Goal: Transaction & Acquisition: Purchase product/service

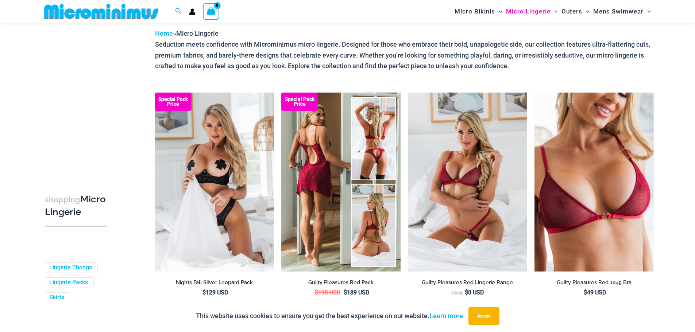
scroll to position [31, 0]
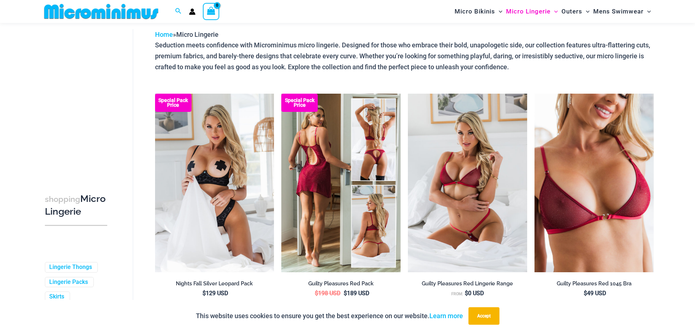
click at [319, 152] on img at bounding box center [340, 183] width 119 height 179
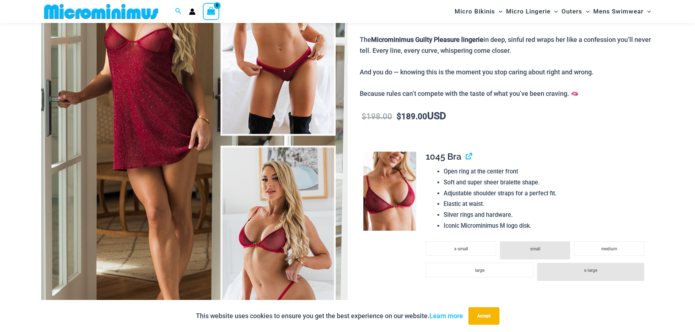
scroll to position [285, 0]
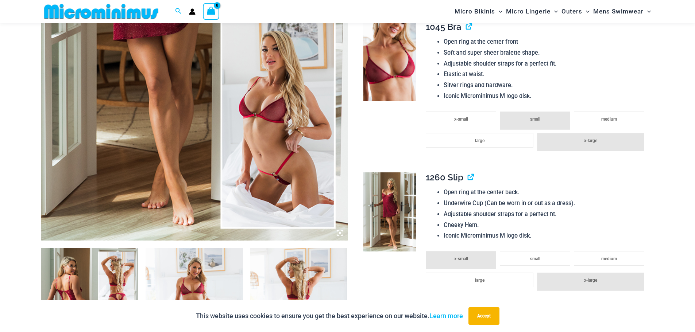
drag, startPoint x: 12, startPoint y: 41, endPoint x: 22, endPoint y: 43, distance: 10.9
click at [123, 89] on img at bounding box center [194, 11] width 306 height 460
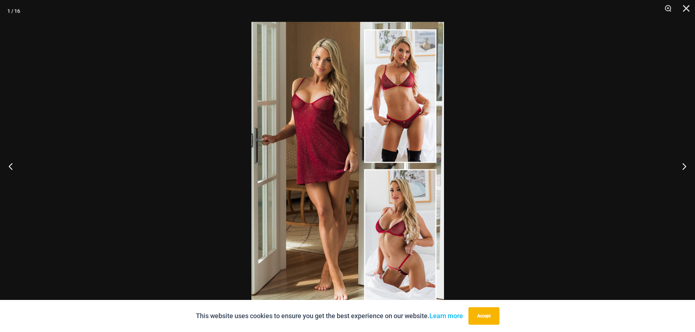
click at [509, 120] on div at bounding box center [347, 166] width 695 height 332
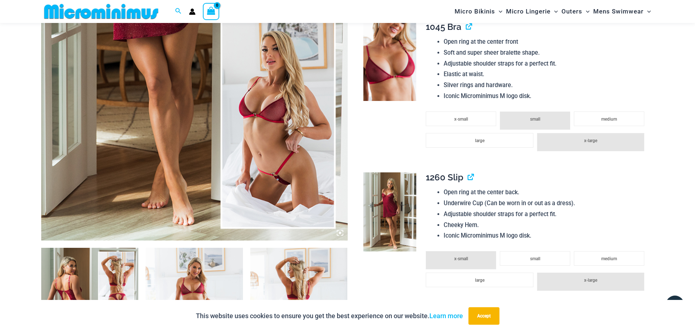
click at [196, 108] on img at bounding box center [194, 11] width 306 height 460
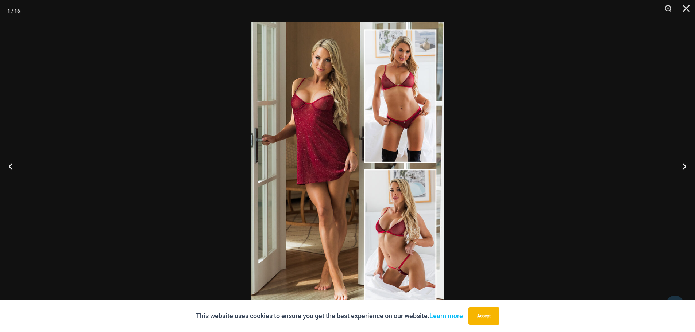
click at [416, 118] on img at bounding box center [347, 166] width 193 height 289
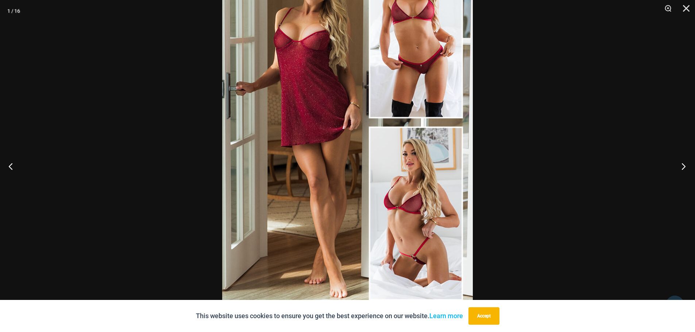
click at [682, 170] on button "Next" at bounding box center [681, 166] width 27 height 36
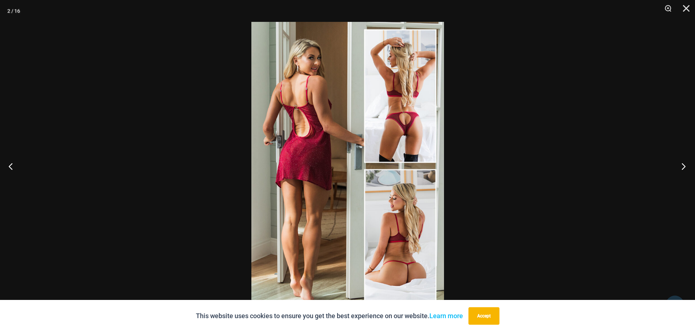
click at [682, 170] on button "Next" at bounding box center [681, 166] width 27 height 36
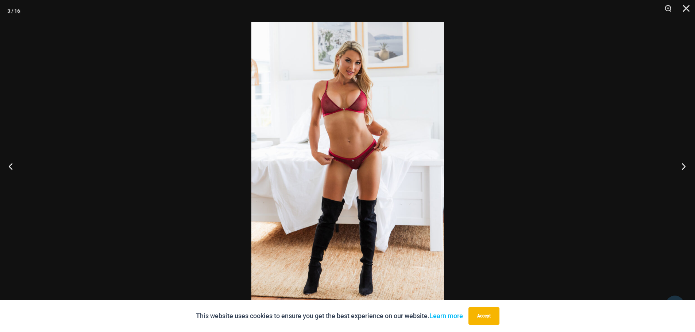
click at [682, 170] on button "Next" at bounding box center [681, 166] width 27 height 36
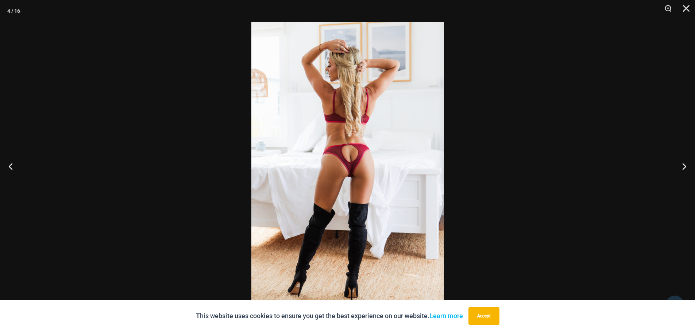
click at [374, 127] on img at bounding box center [347, 166] width 193 height 289
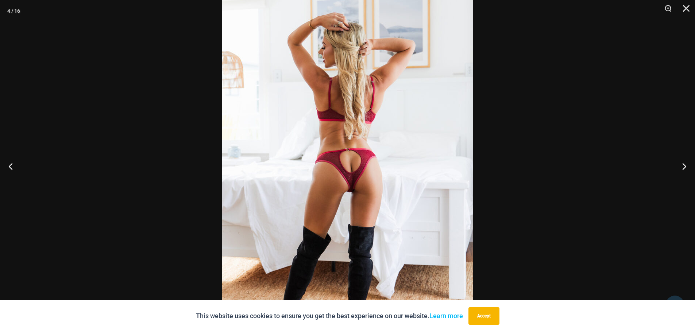
click at [600, 164] on div at bounding box center [347, 166] width 695 height 332
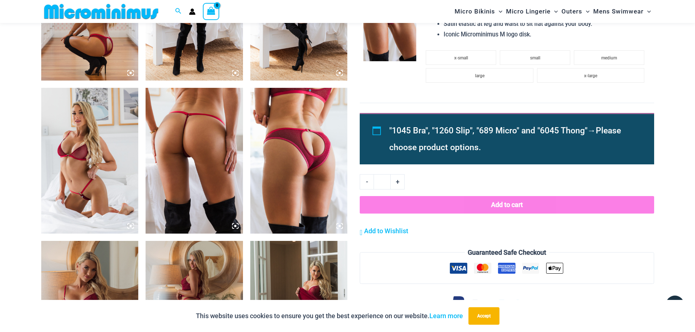
scroll to position [759, 0]
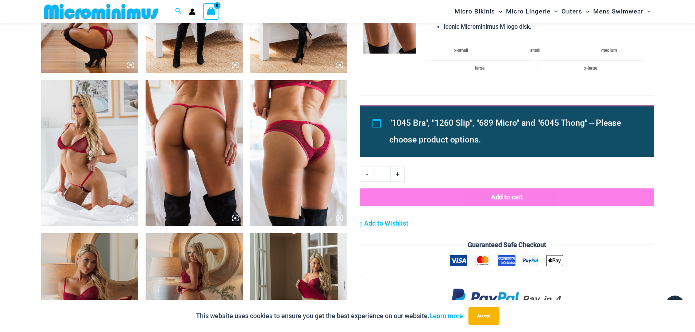
click at [188, 158] on img at bounding box center [194, 153] width 97 height 146
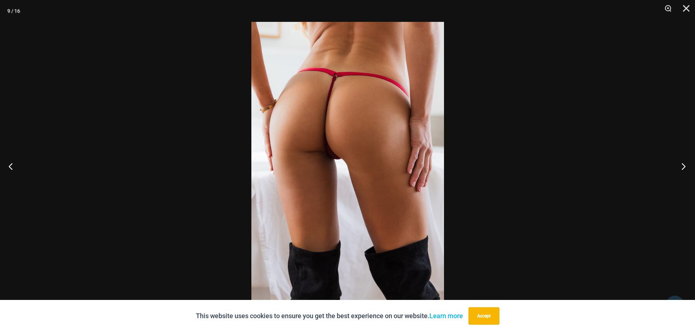
click at [677, 169] on button "Next" at bounding box center [681, 166] width 27 height 36
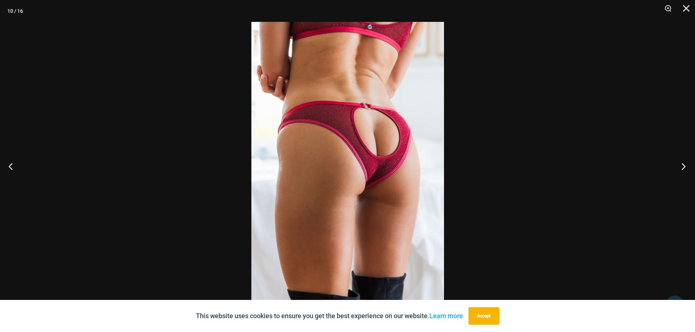
click at [673, 169] on button "Next" at bounding box center [681, 166] width 27 height 36
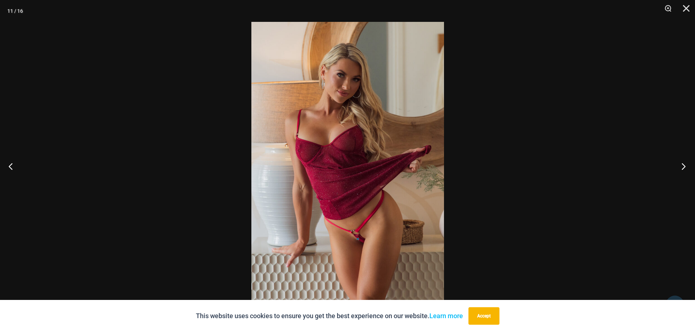
click at [671, 167] on button "Next" at bounding box center [681, 166] width 27 height 36
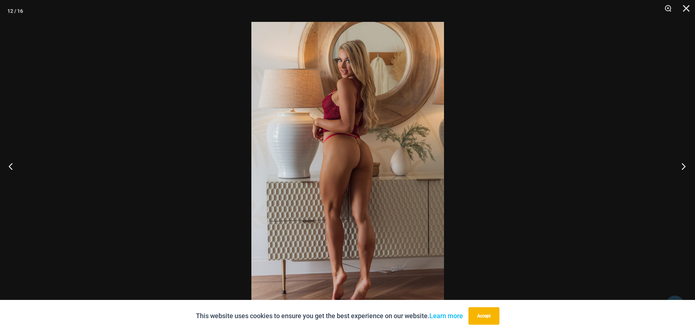
click at [670, 167] on button "Next" at bounding box center [681, 166] width 27 height 36
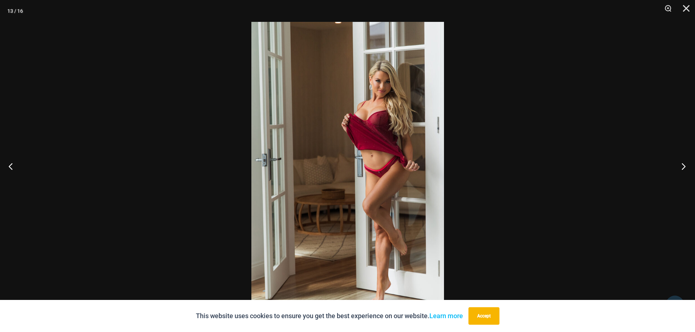
click at [670, 167] on button "Next" at bounding box center [681, 166] width 27 height 36
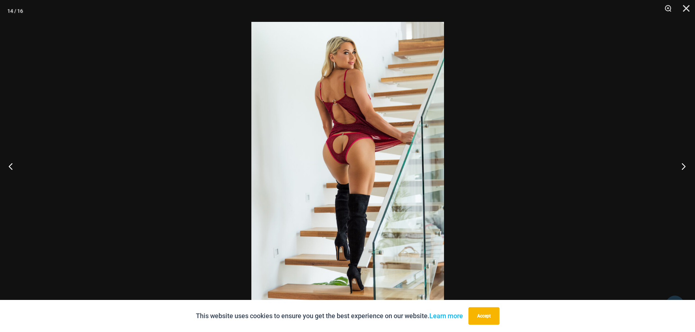
click at [669, 167] on button "Next" at bounding box center [681, 166] width 27 height 36
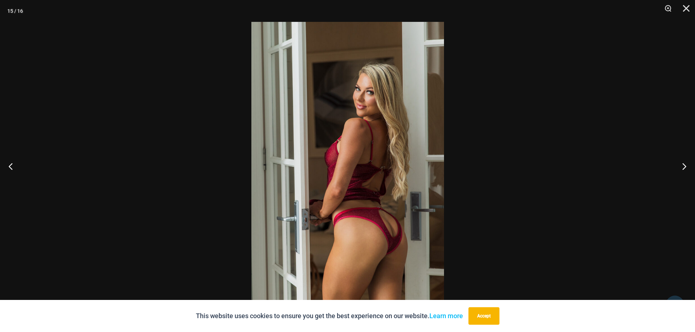
click at [664, 166] on div at bounding box center [347, 166] width 695 height 332
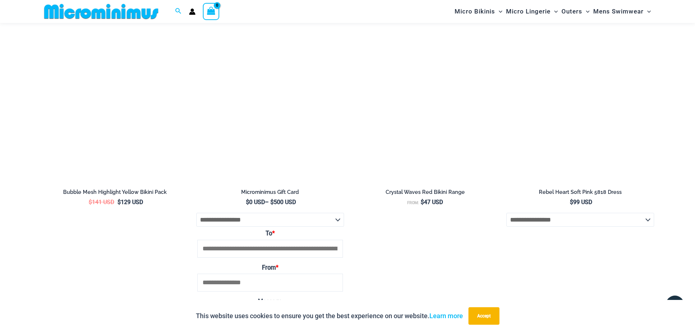
scroll to position [2912, 0]
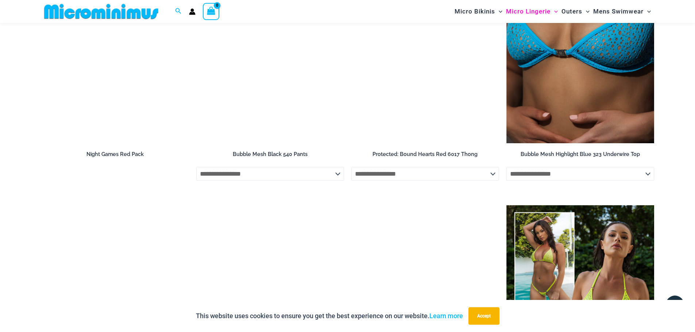
scroll to position [1087, 0]
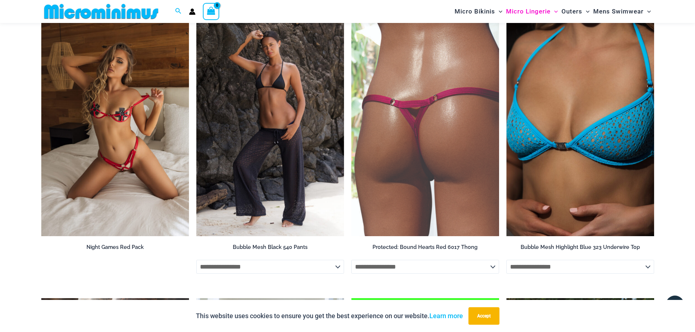
click at [422, 107] on img at bounding box center [425, 126] width 148 height 222
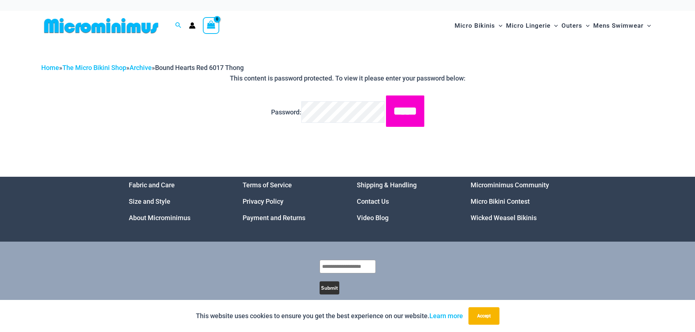
click at [413, 109] on input "*****" at bounding box center [405, 111] width 38 height 31
click at [394, 121] on input "*****" at bounding box center [405, 111] width 38 height 31
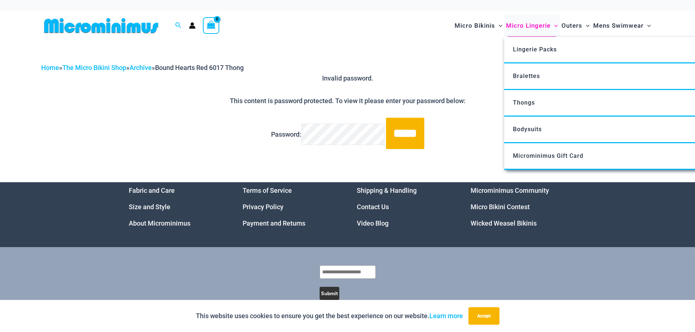
click at [530, 26] on span "Micro Lingerie" at bounding box center [528, 25] width 45 height 19
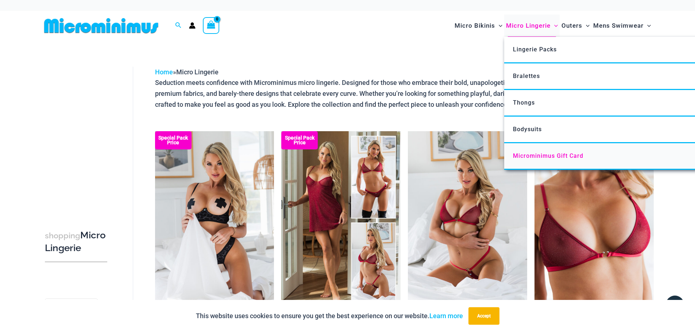
click at [559, 150] on link "Microminimus Gift Card" at bounding box center [612, 156] width 217 height 27
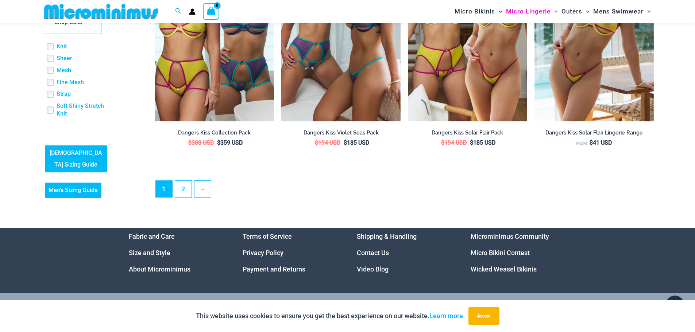
scroll to position [1963, 0]
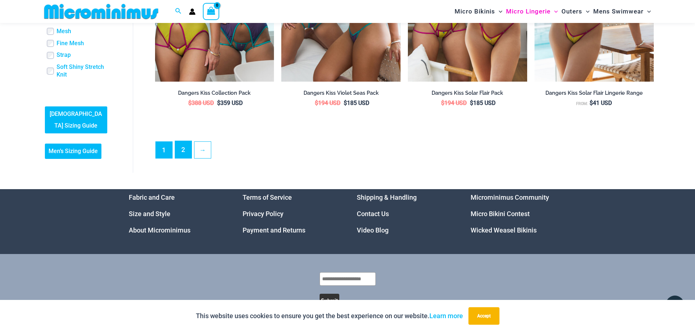
click at [191, 152] on link "2" at bounding box center [183, 149] width 16 height 17
click at [203, 153] on link "→" at bounding box center [202, 149] width 17 height 17
click at [205, 156] on link "→" at bounding box center [202, 149] width 17 height 17
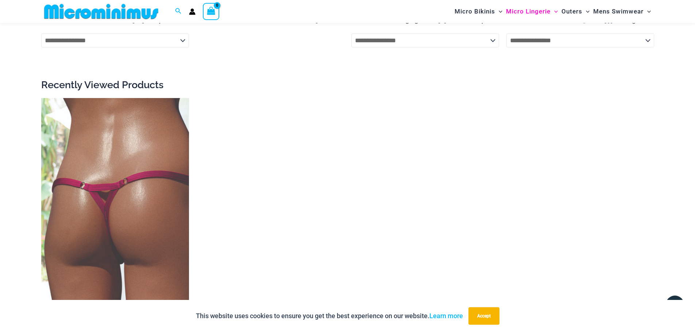
scroll to position [2000, 0]
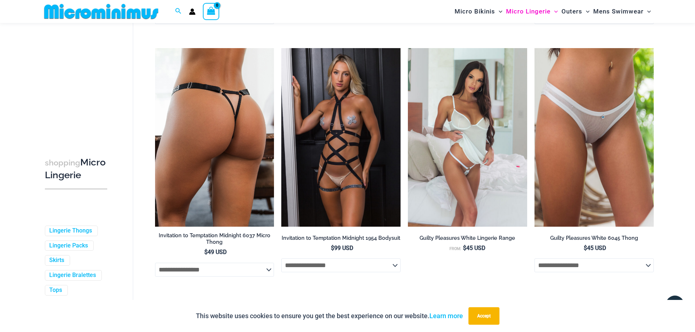
scroll to position [797, 0]
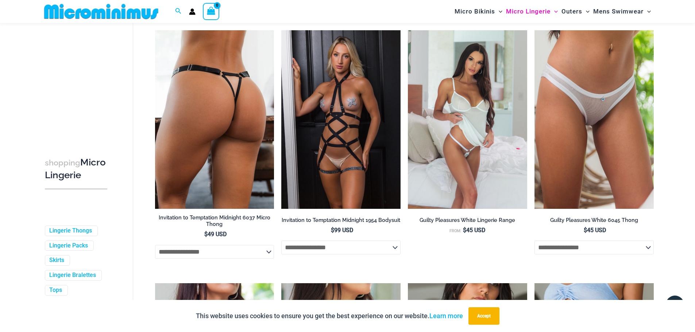
click at [240, 130] on img at bounding box center [214, 119] width 119 height 179
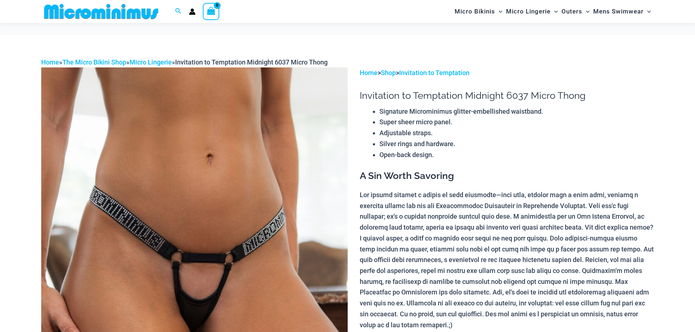
click at [241, 138] on img at bounding box center [194, 297] width 306 height 460
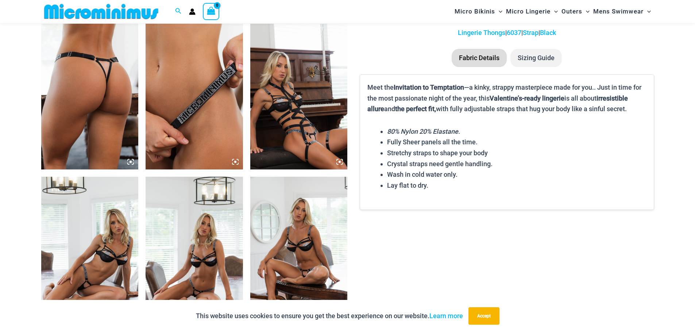
scroll to position [510, 0]
click at [225, 129] on img at bounding box center [194, 96] width 97 height 146
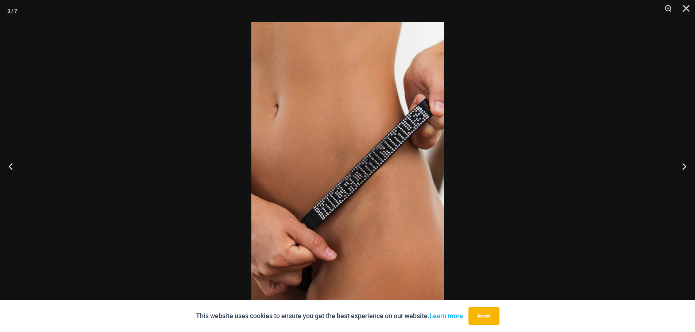
click at [315, 142] on img at bounding box center [347, 166] width 193 height 289
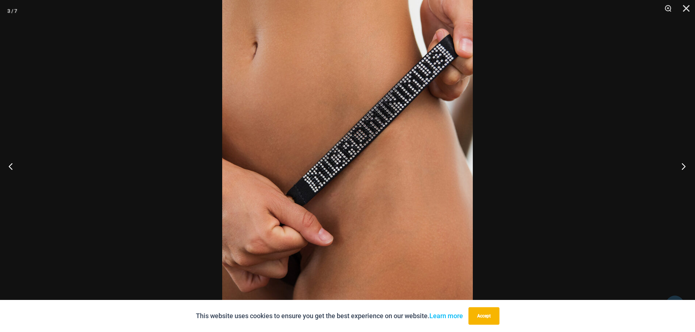
click at [686, 165] on button "Next" at bounding box center [681, 166] width 27 height 36
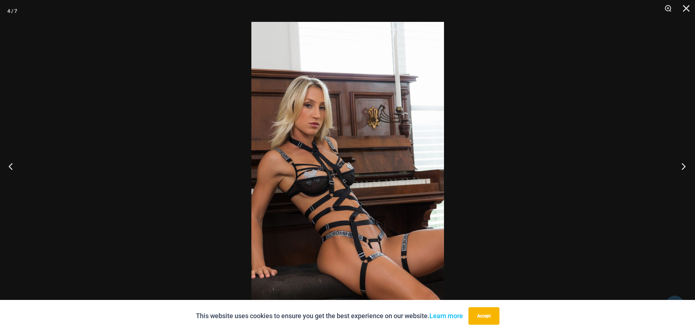
click at [681, 167] on button "Next" at bounding box center [681, 166] width 27 height 36
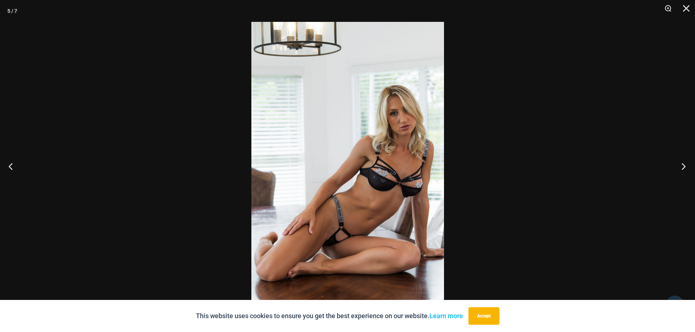
click at [683, 167] on button "Next" at bounding box center [681, 166] width 27 height 36
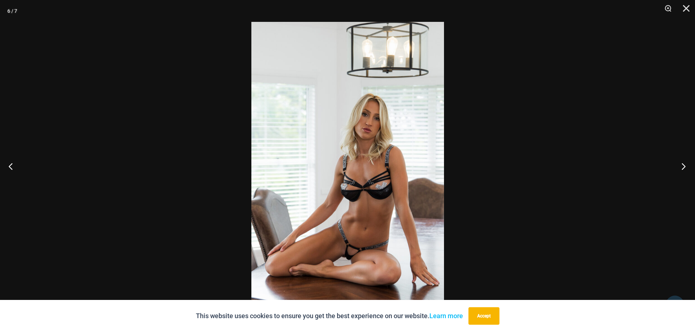
click at [681, 167] on button "Next" at bounding box center [681, 166] width 27 height 36
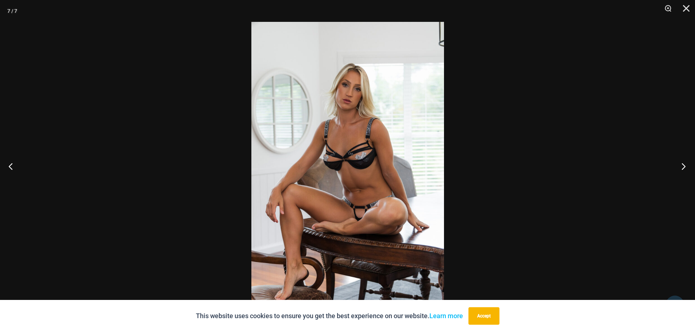
click at [681, 166] on button "Next" at bounding box center [681, 166] width 27 height 36
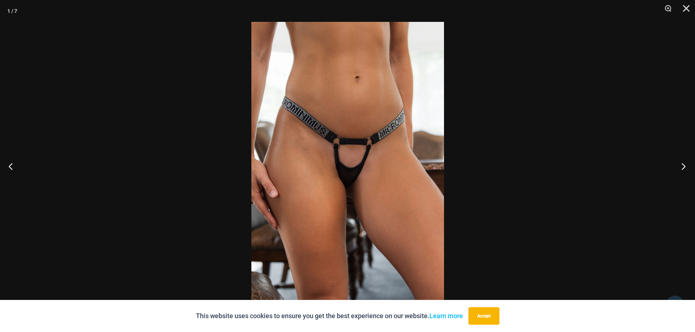
click at [678, 165] on button "Next" at bounding box center [681, 166] width 27 height 36
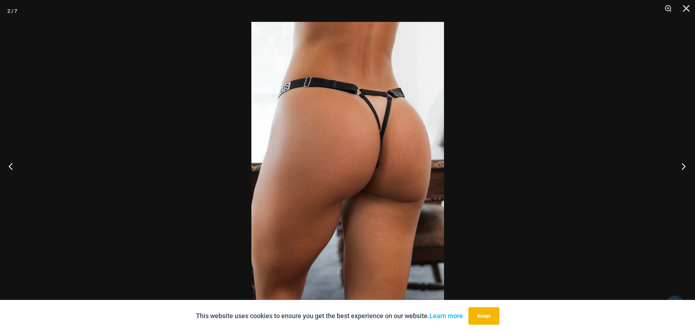
click at [675, 164] on button "Next" at bounding box center [681, 166] width 27 height 36
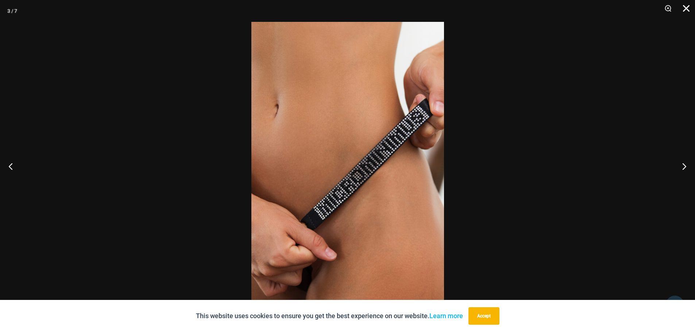
click at [690, 6] on button "Close" at bounding box center [683, 11] width 18 height 22
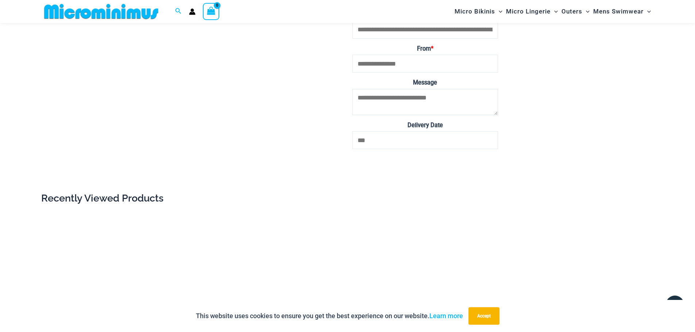
scroll to position [2772, 0]
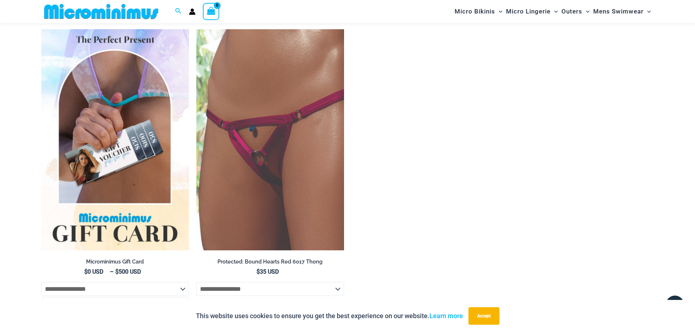
click at [106, 167] on img at bounding box center [115, 140] width 148 height 222
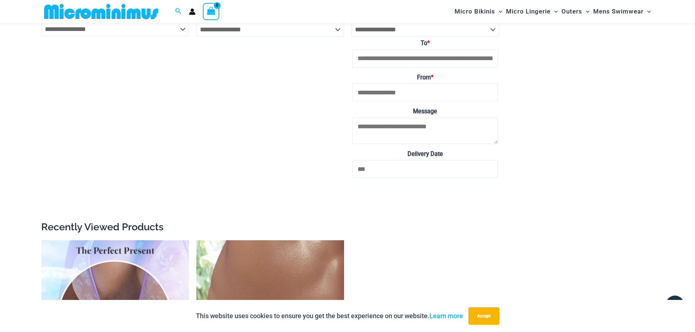
scroll to position [2553, 0]
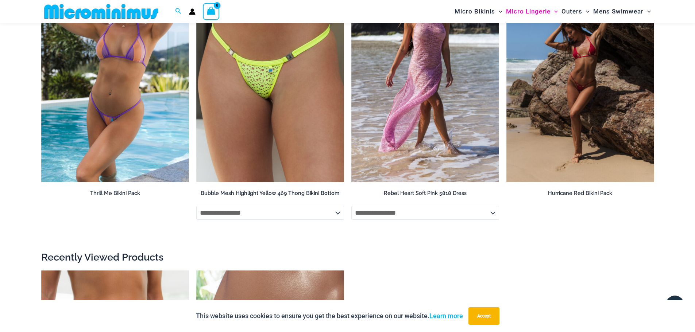
scroll to position [1526, 0]
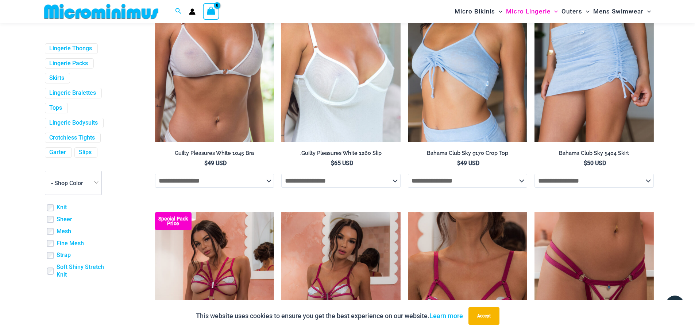
scroll to position [969, 0]
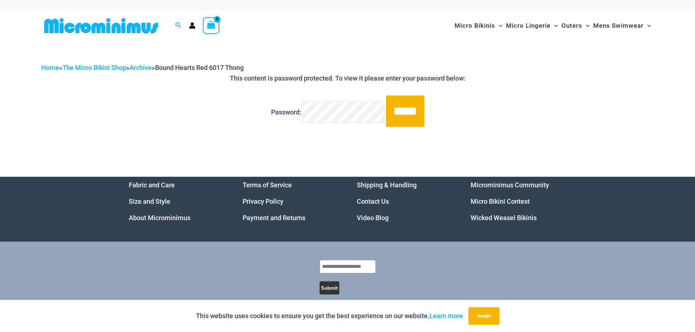
drag, startPoint x: 0, startPoint y: 0, endPoint x: 24, endPoint y: 127, distance: 129.5
click at [22, 129] on div "Home » The Micro Bikini Shop » Archive » Bound Hearts Red 6017 Thong This conte…" at bounding box center [347, 108] width 695 height 136
click at [402, 113] on input "*****" at bounding box center [405, 111] width 38 height 31
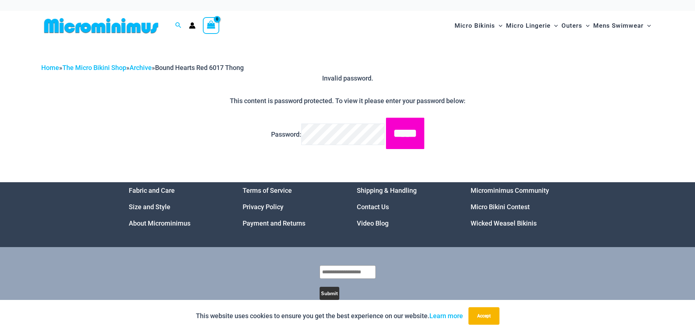
click at [422, 134] on input "*****" at bounding box center [405, 133] width 38 height 31
click at [337, 123] on p "Password: *****" at bounding box center [347, 133] width 613 height 31
click at [417, 143] on input "*****" at bounding box center [405, 133] width 38 height 31
